Goal: Task Accomplishment & Management: Manage account settings

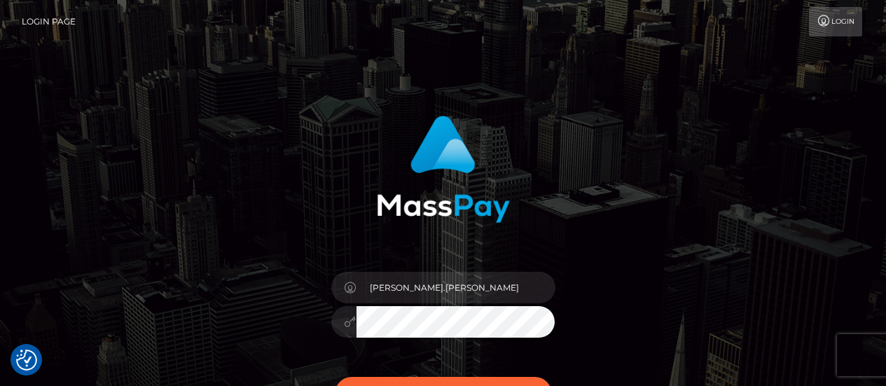
scroll to position [140, 0]
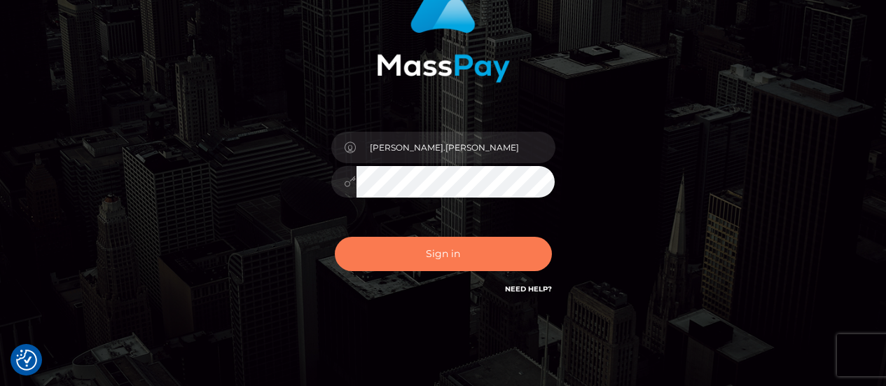
click at [417, 255] on button "Sign in" at bounding box center [443, 254] width 217 height 34
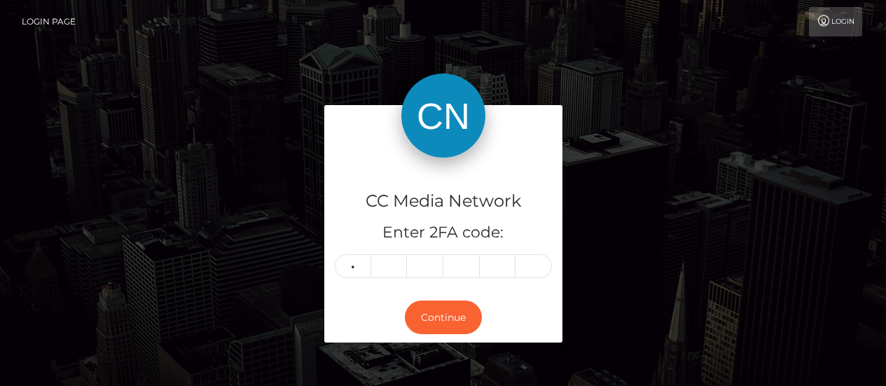
type input "0"
type input "1"
type input "5"
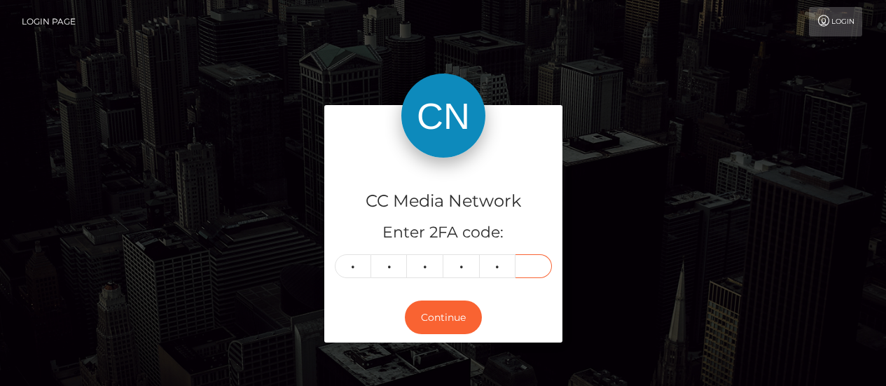
type input "2"
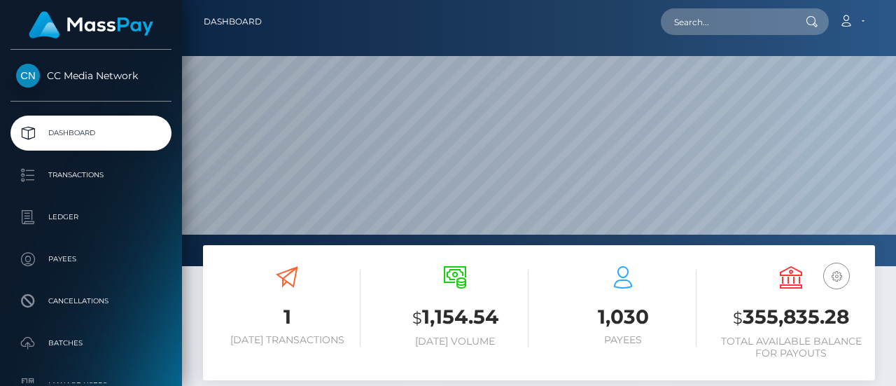
scroll to position [248, 210]
